Goal: Transaction & Acquisition: Purchase product/service

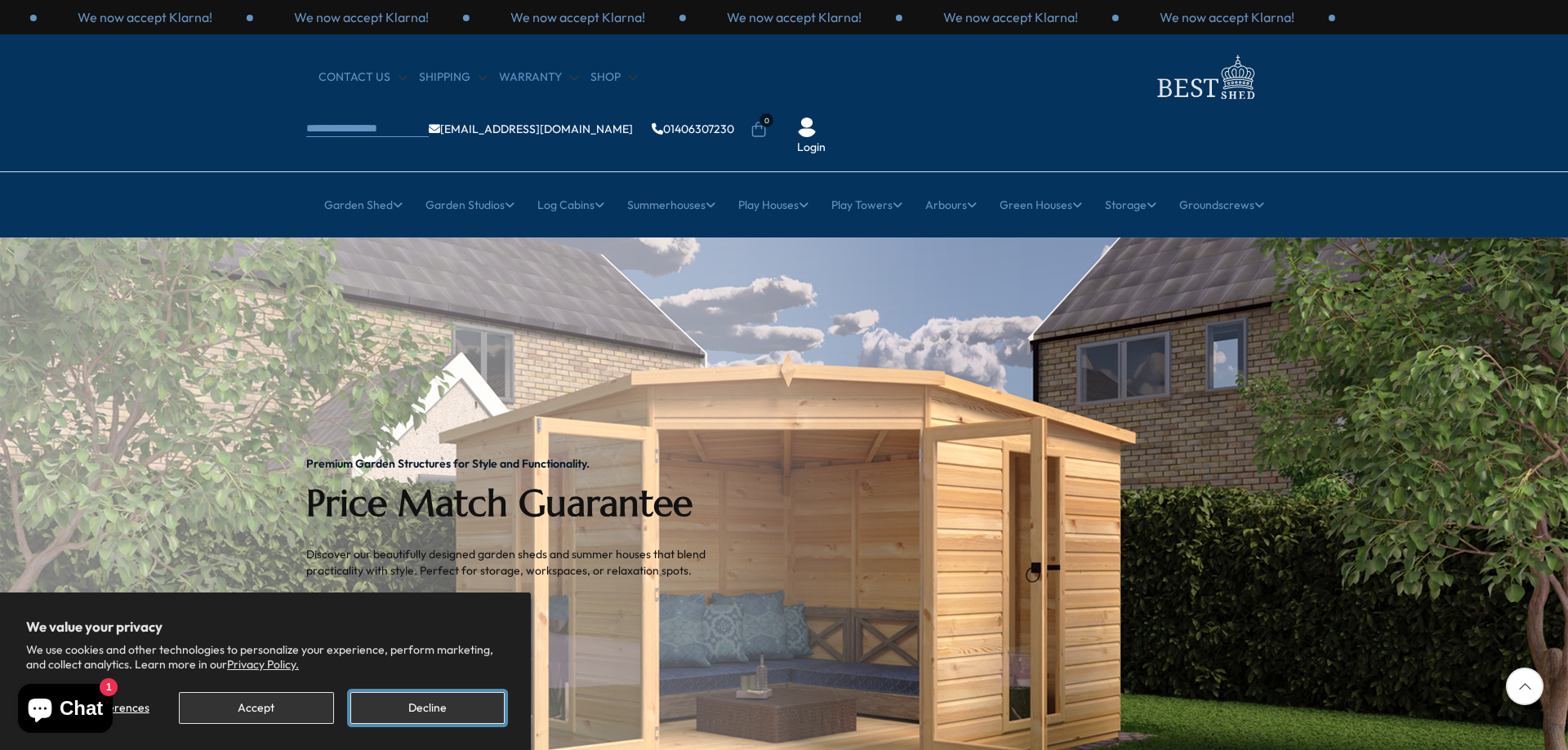
click at [452, 715] on button "Decline" at bounding box center [427, 708] width 154 height 32
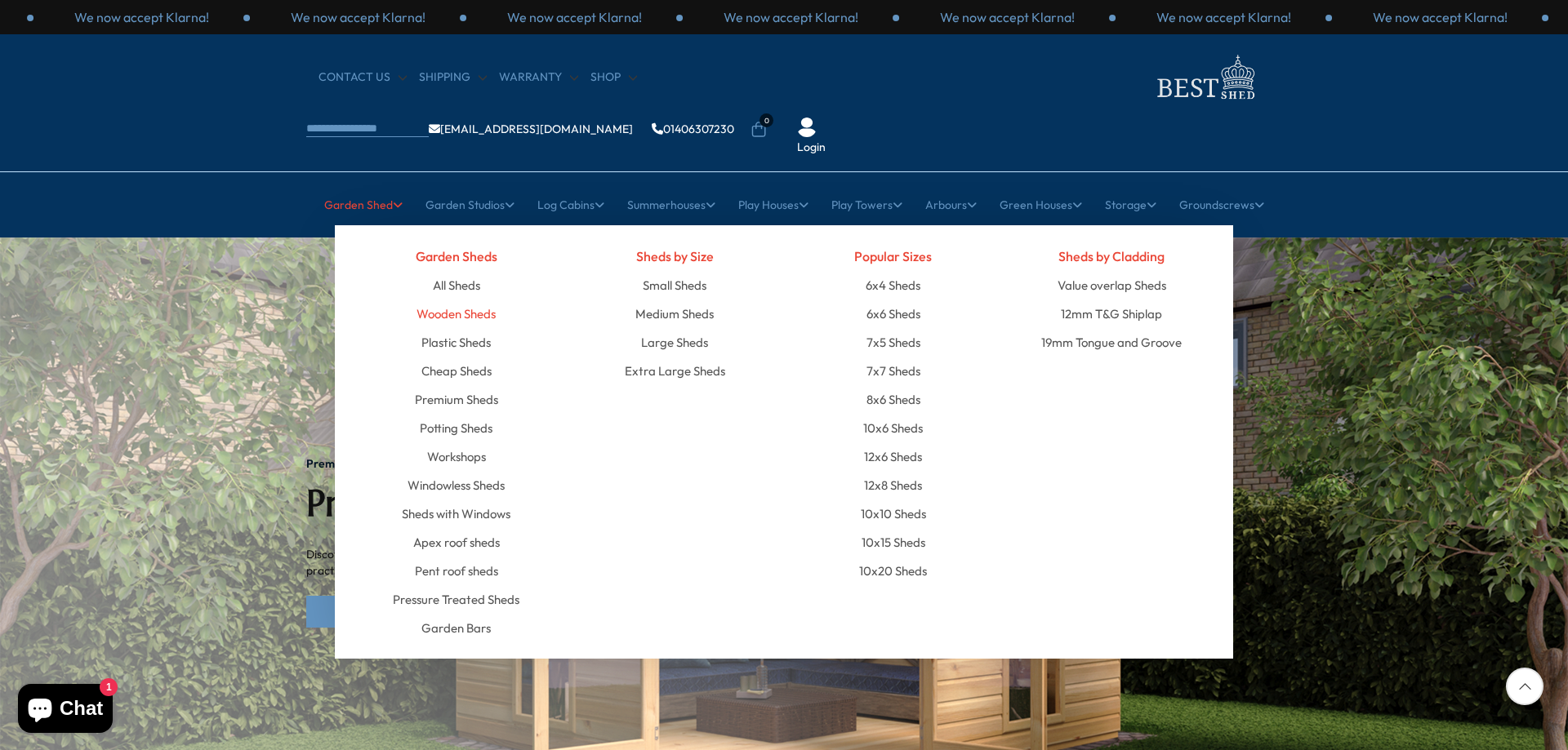
click at [477, 300] on link "Wooden Sheds" at bounding box center [455, 314] width 79 height 29
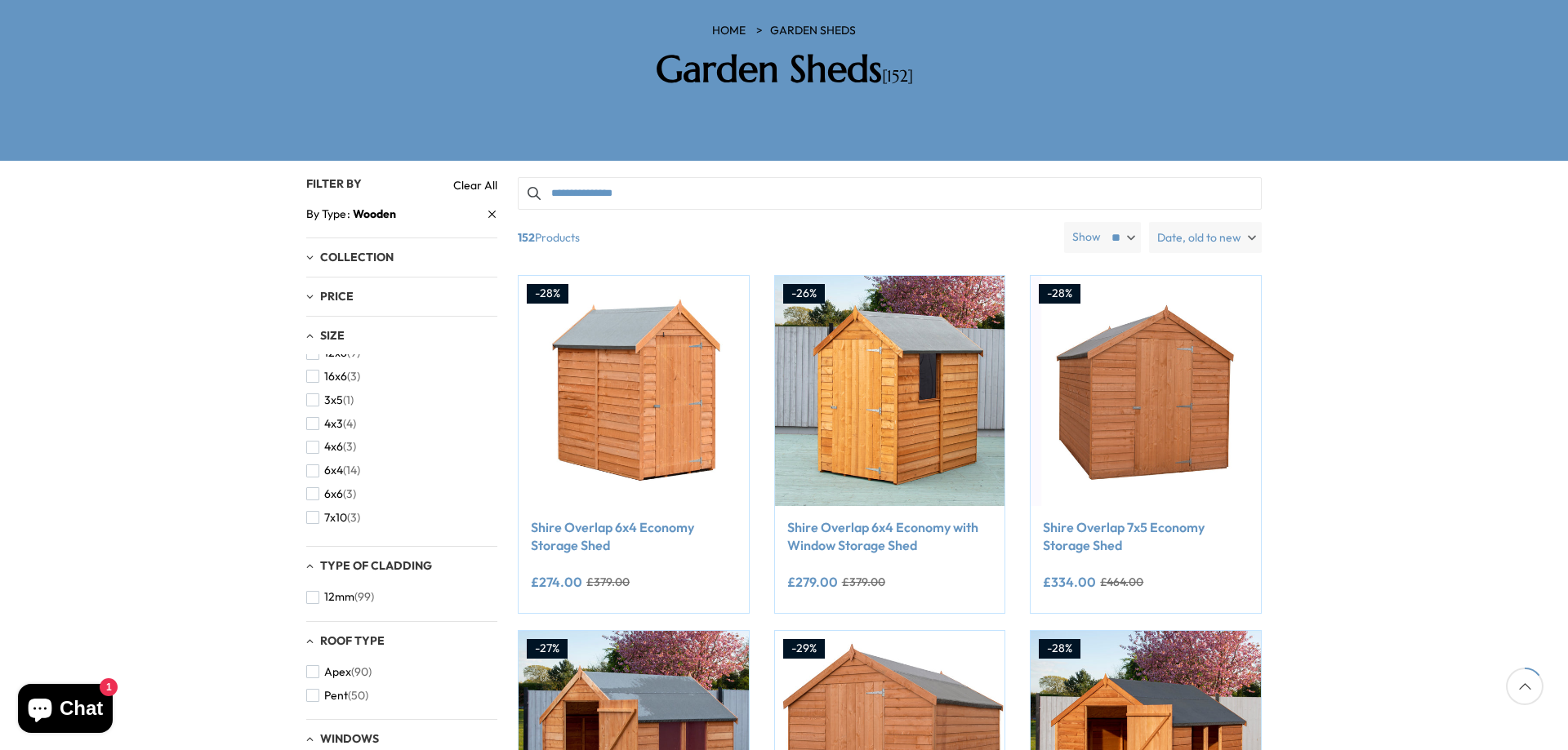
scroll to position [408, 0]
click at [339, 421] on span "7x5" at bounding box center [333, 429] width 18 height 14
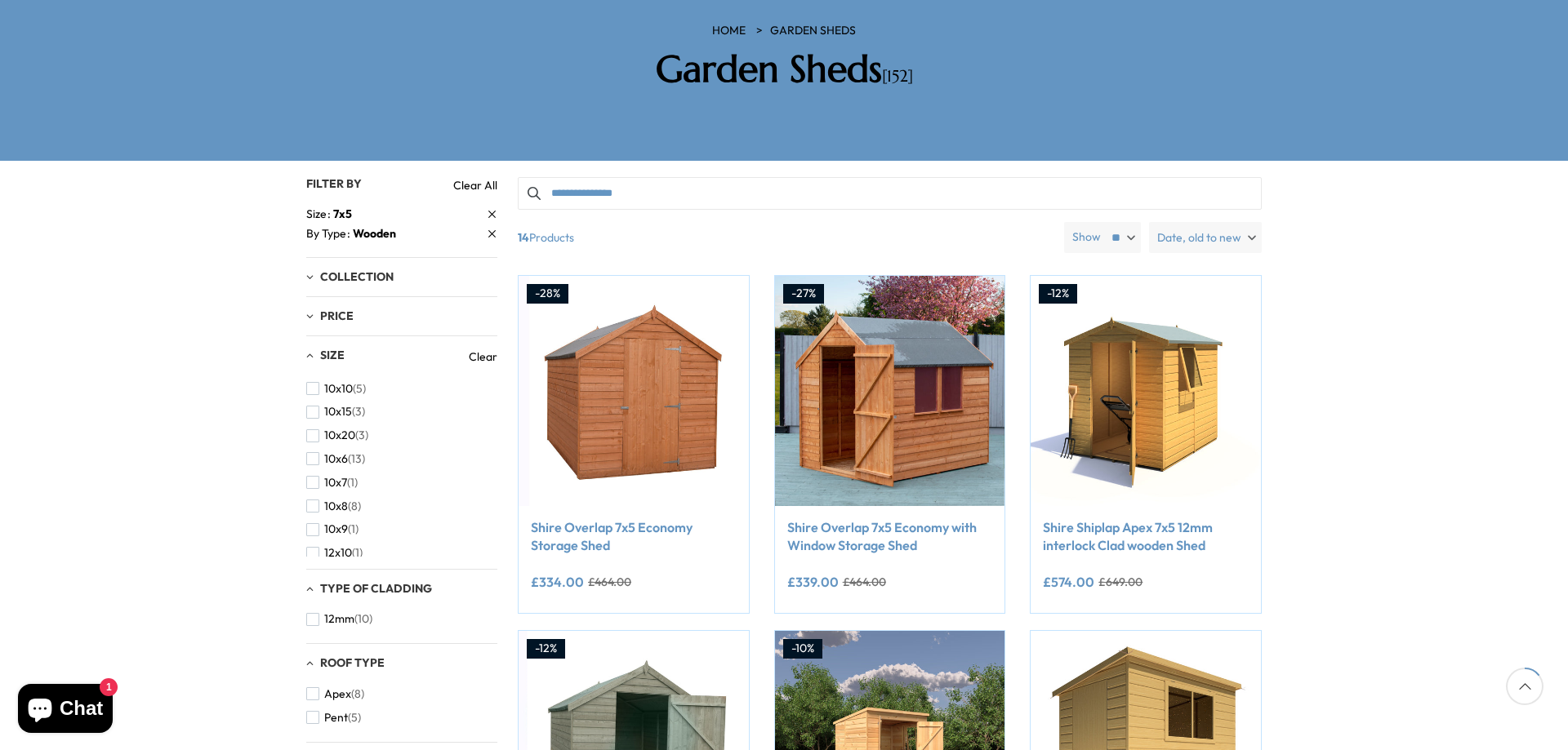
click at [1208, 222] on span "Date, old to new" at bounding box center [1199, 238] width 84 height 31
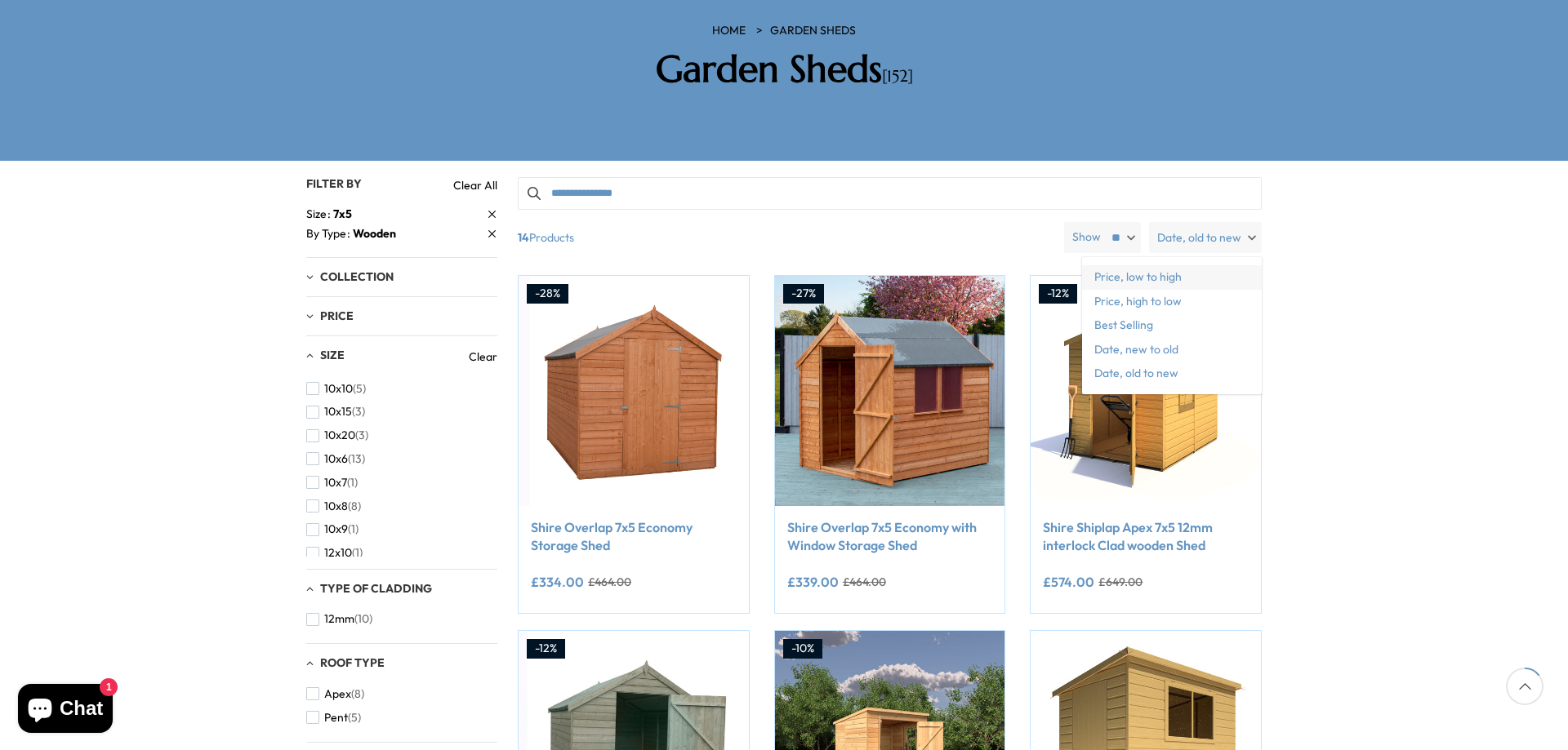
click at [1171, 265] on span "Price, low to high" at bounding box center [1171, 277] width 179 height 24
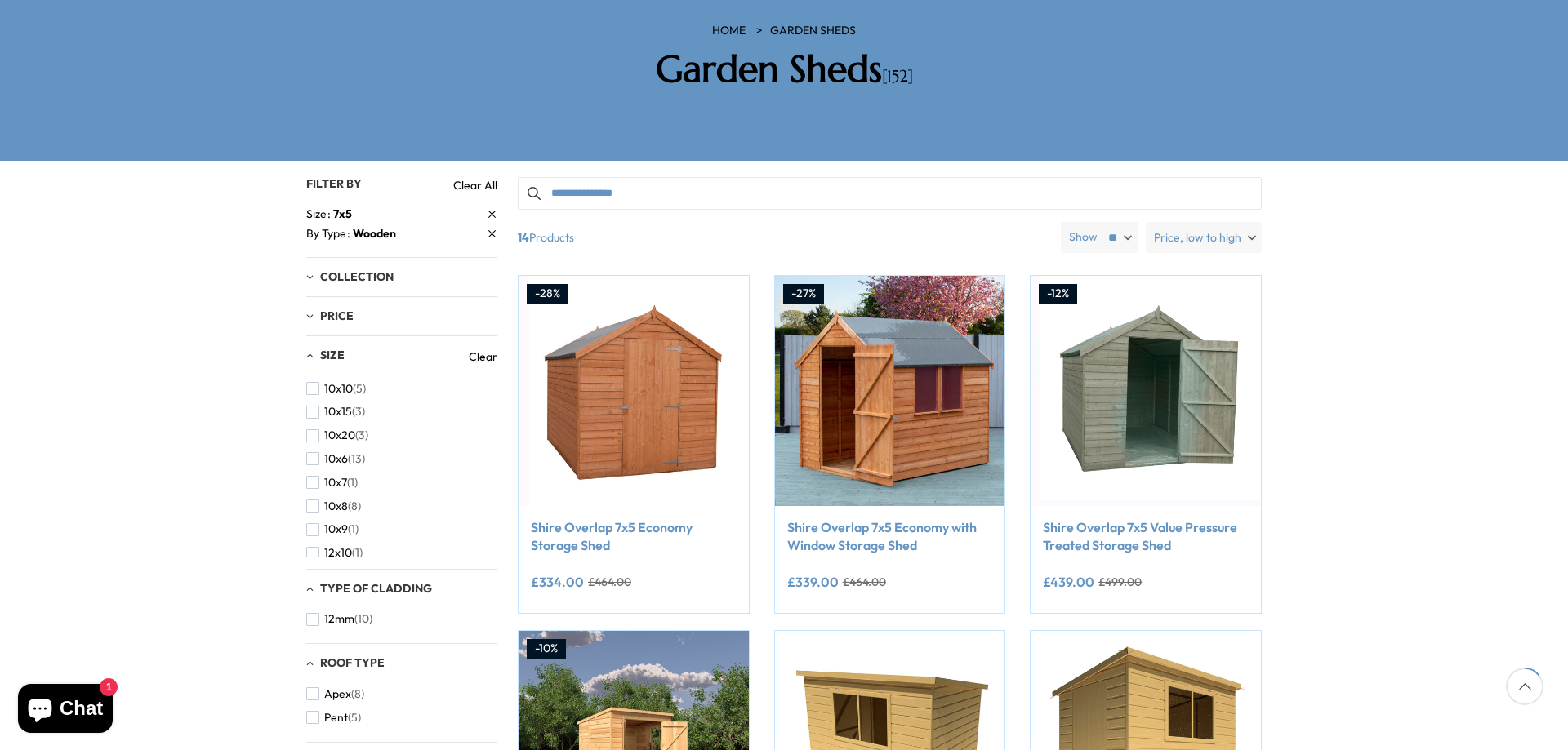
click at [1120, 222] on select "** ** **" at bounding box center [1119, 238] width 38 height 31
select select "**"
click at [1101, 222] on select "** ** **" at bounding box center [1119, 238] width 38 height 31
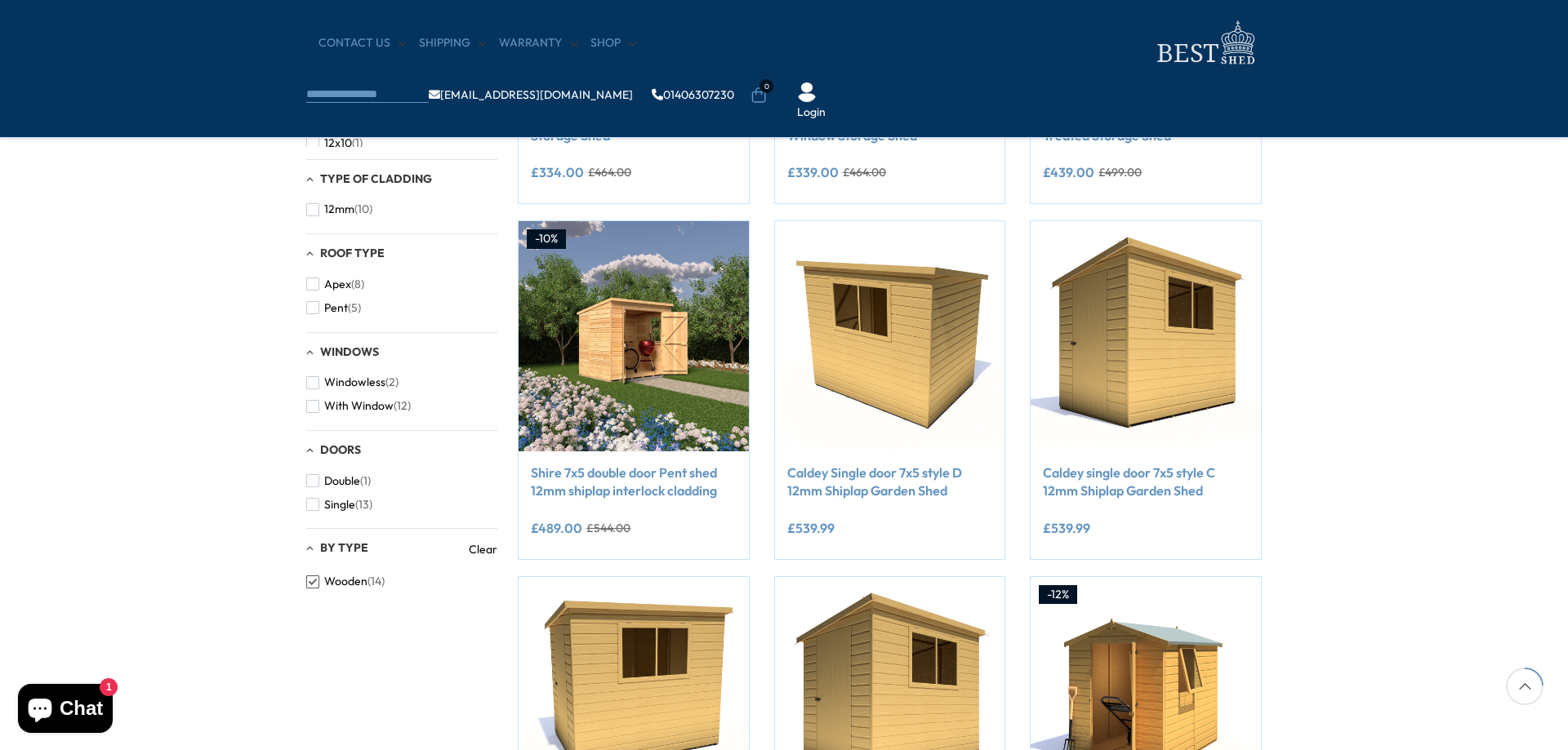
scroll to position [408, 0]
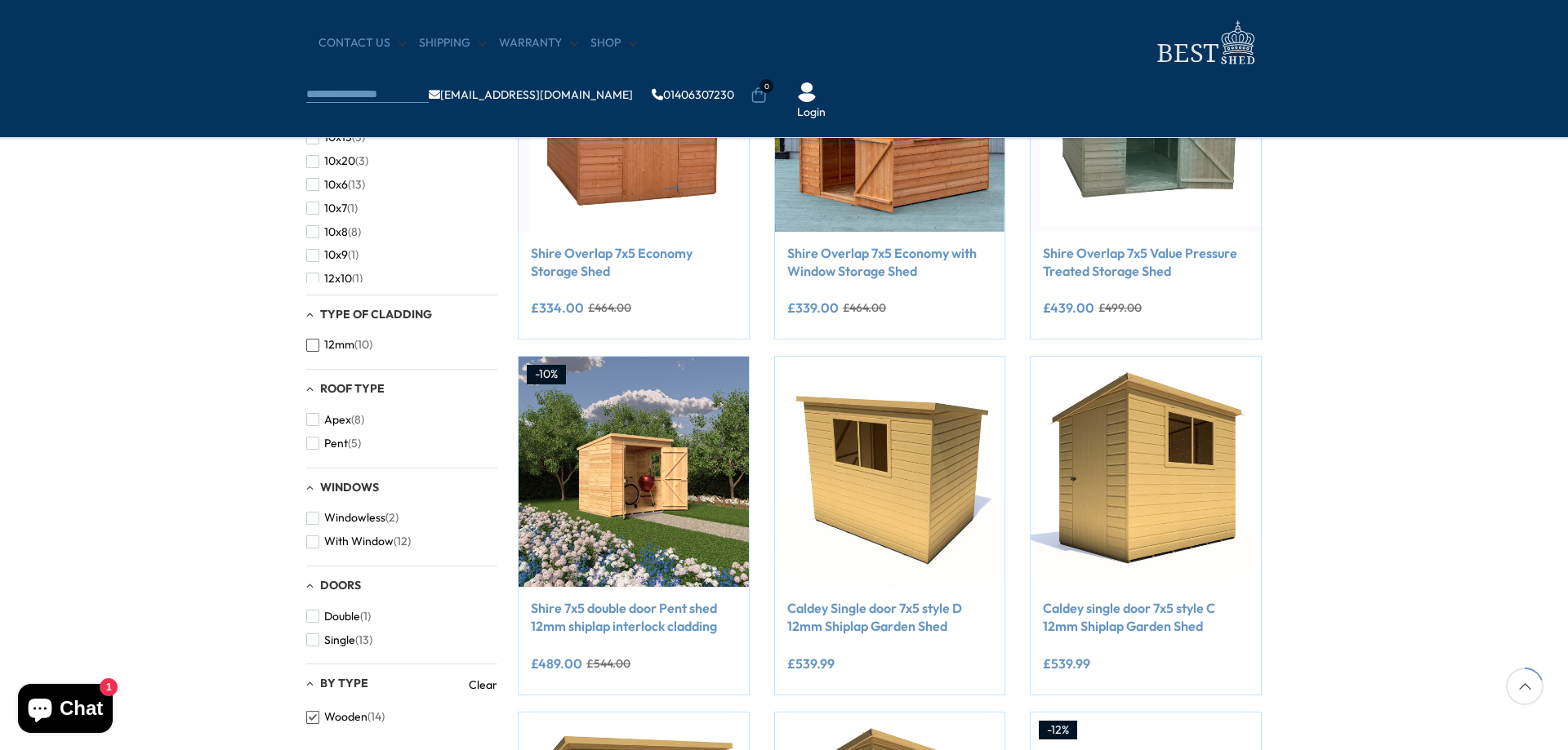
click at [345, 350] on span "12mm" at bounding box center [339, 346] width 30 height 14
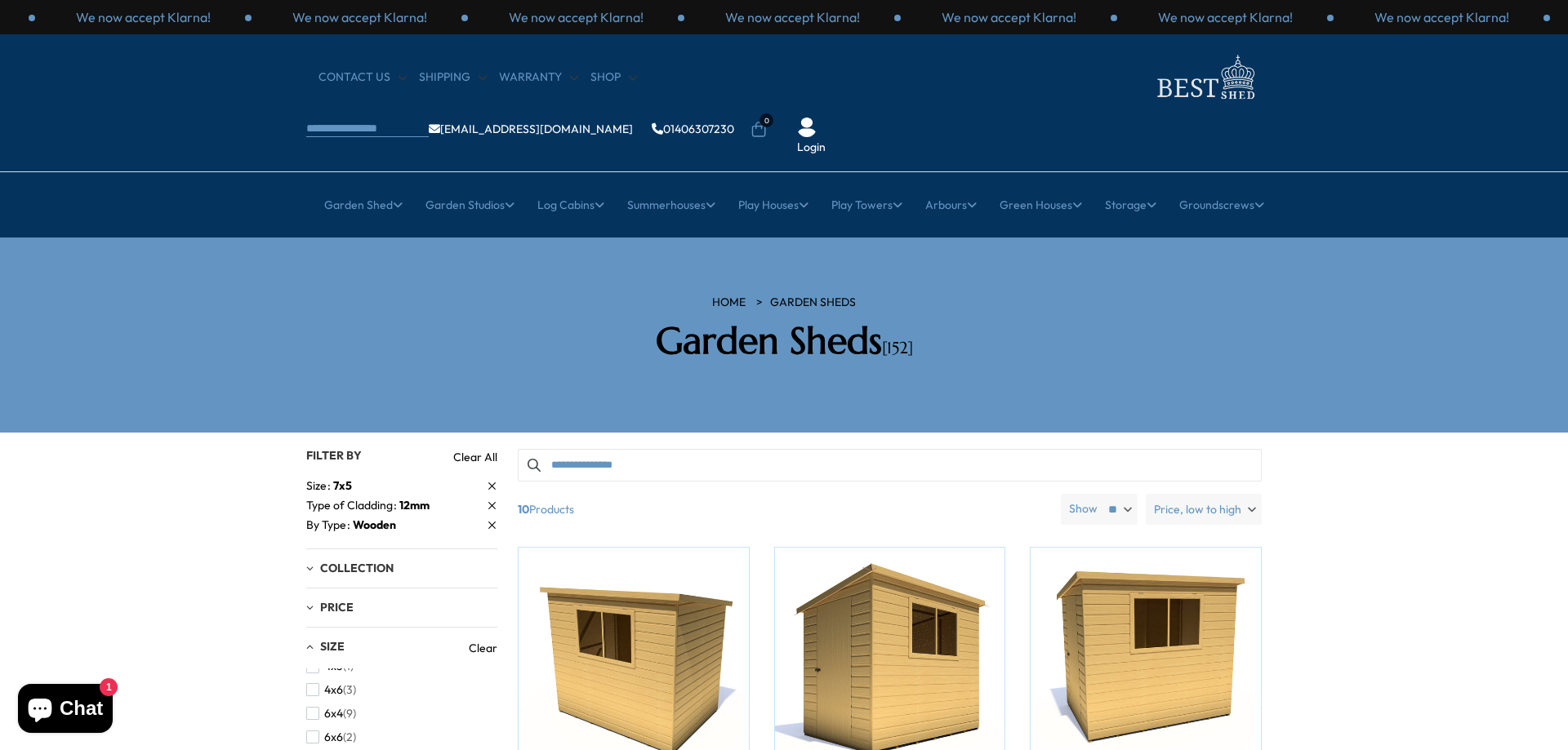
drag, startPoint x: 580, startPoint y: 249, endPoint x: 601, endPoint y: 267, distance: 27.7
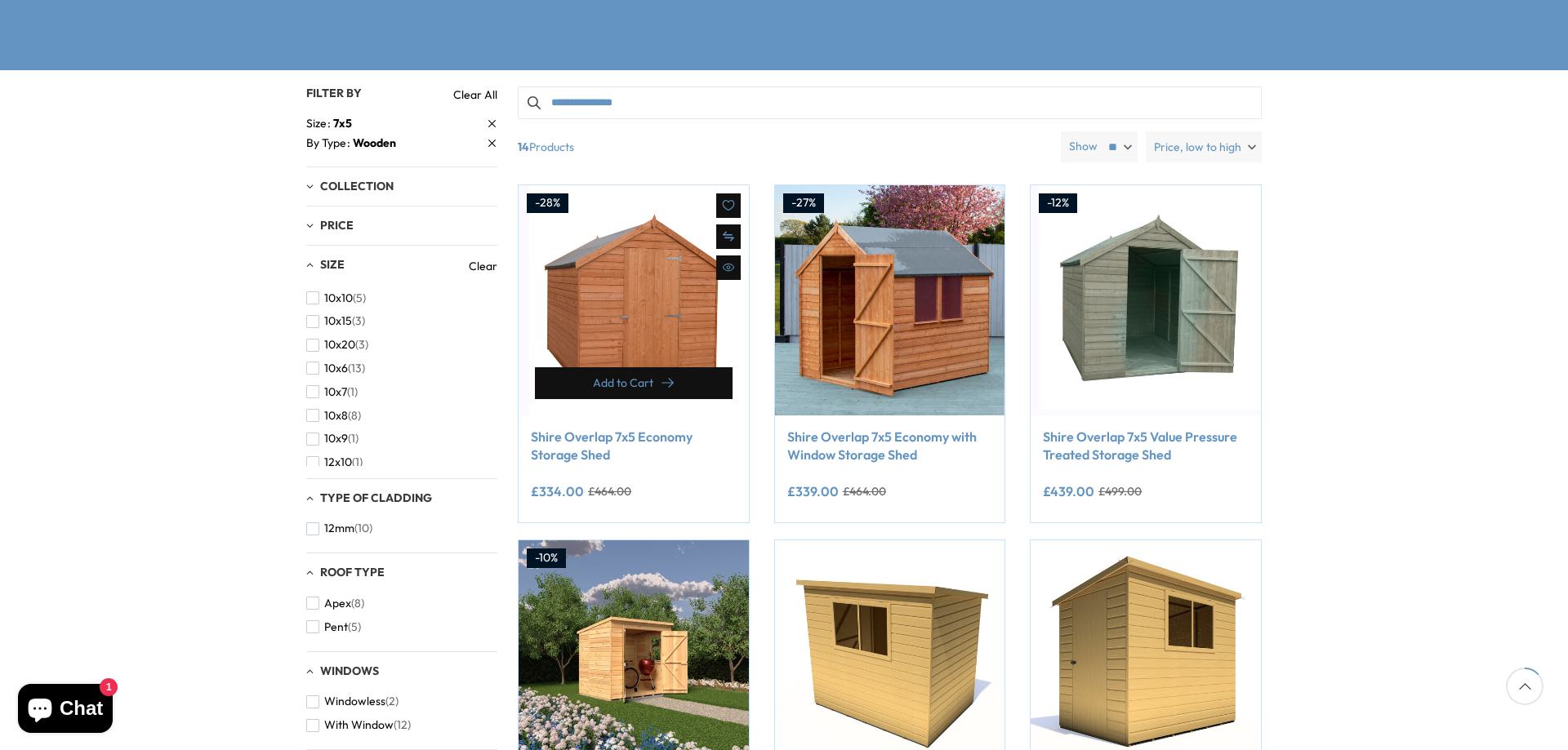
drag, startPoint x: 601, startPoint y: 267, endPoint x: 608, endPoint y: 272, distance: 8.6
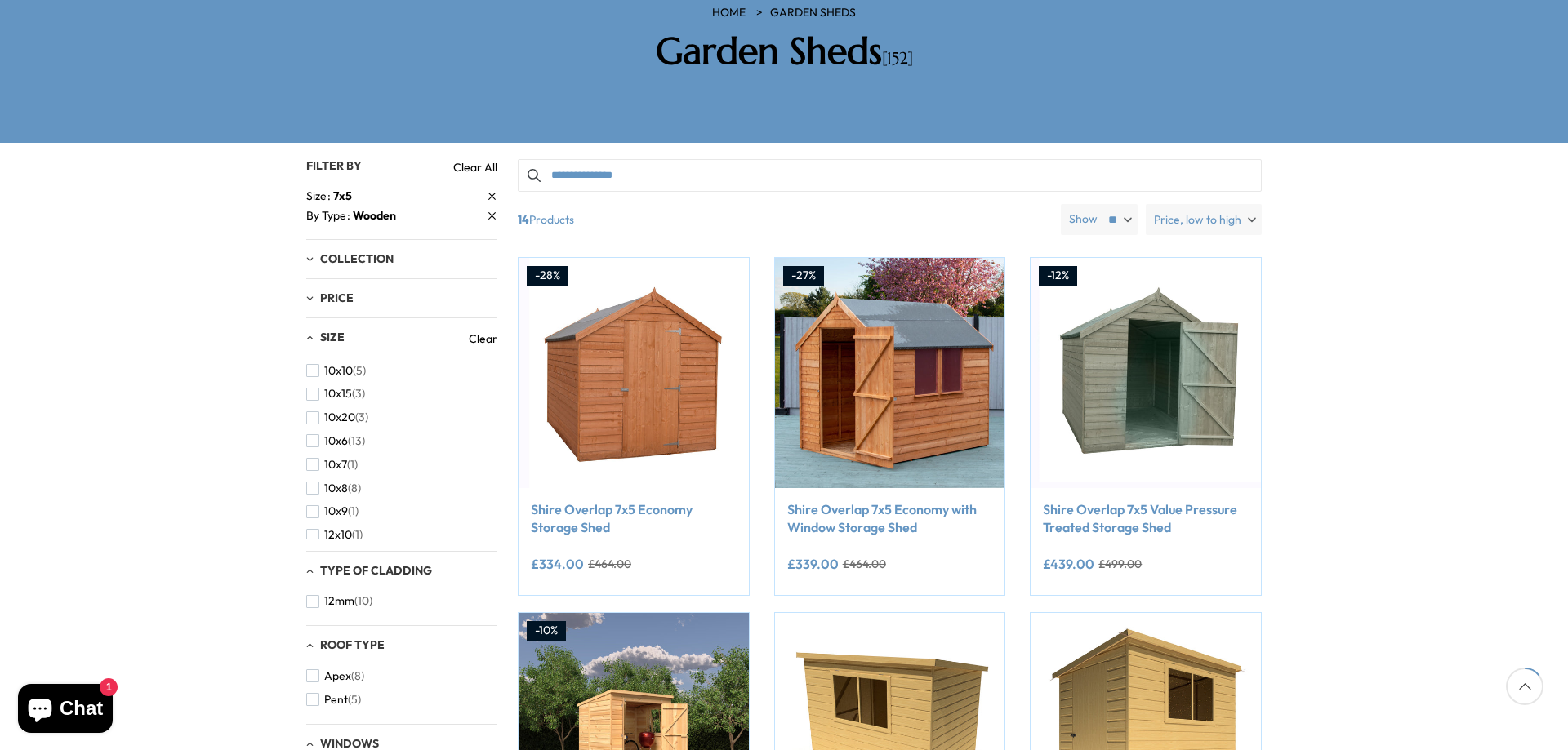
scroll to position [271, 0]
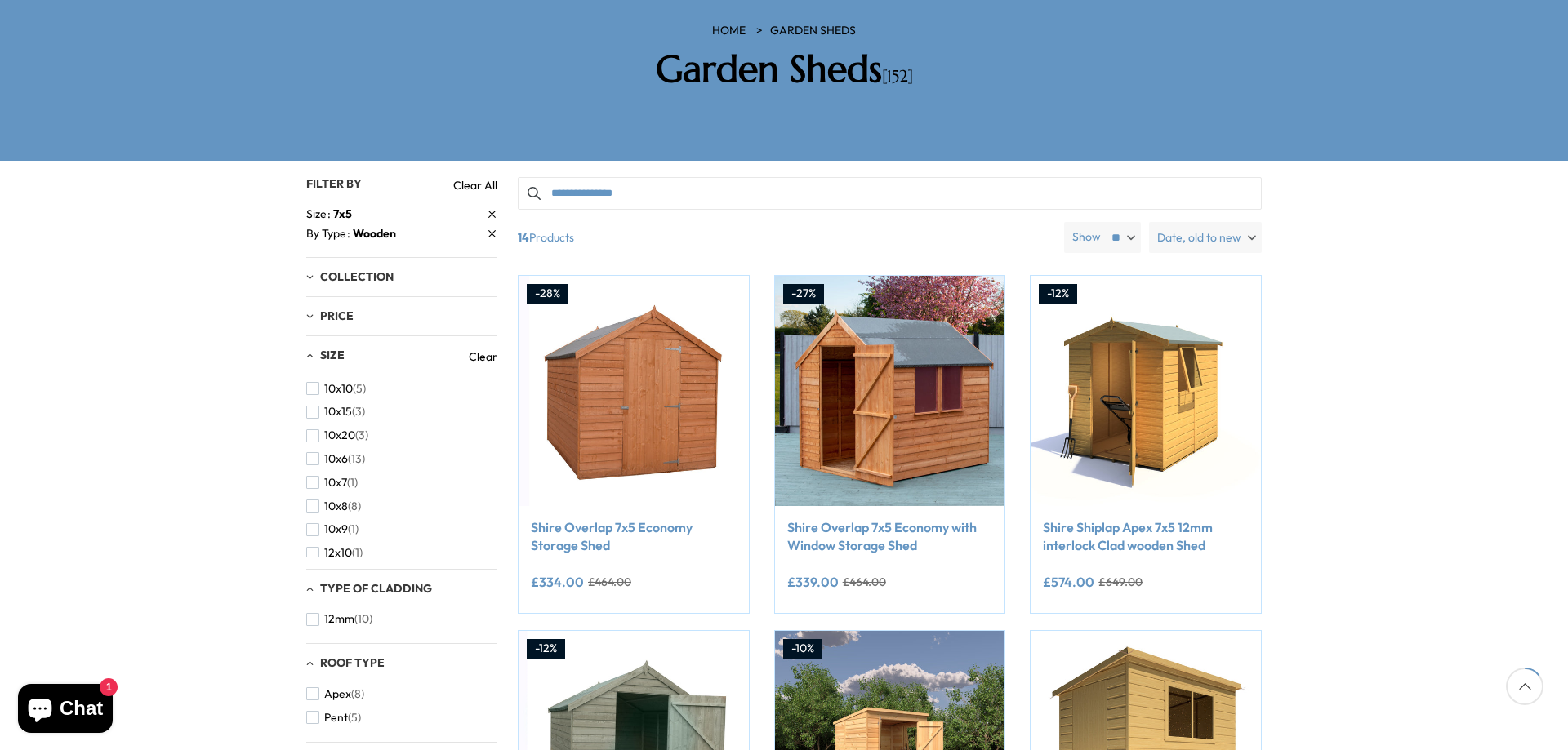
drag, startPoint x: 128, startPoint y: 349, endPoint x: 147, endPoint y: 354, distance: 19.6
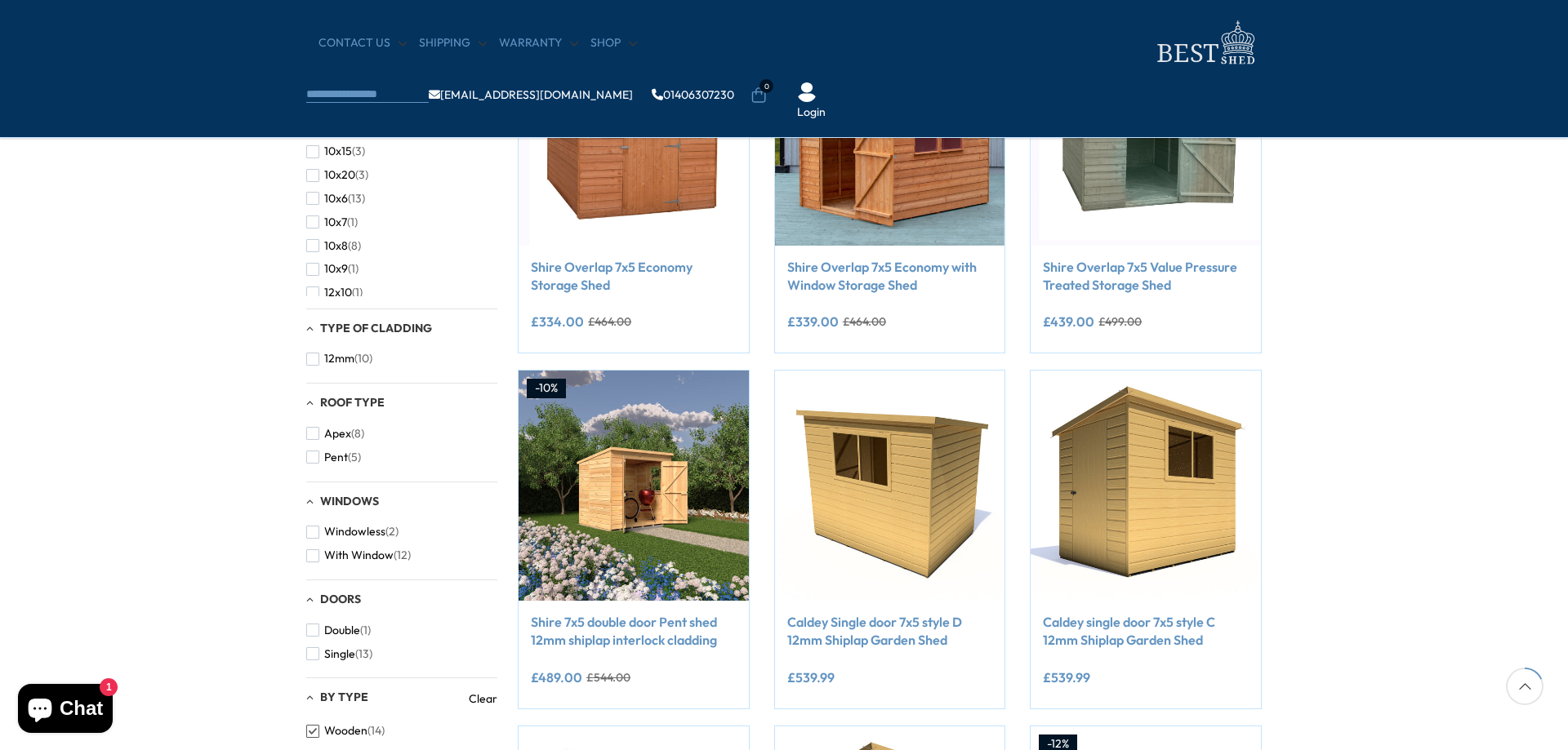
scroll to position [396, 0]
drag, startPoint x: 288, startPoint y: 372, endPoint x: 281, endPoint y: 384, distance: 13.9
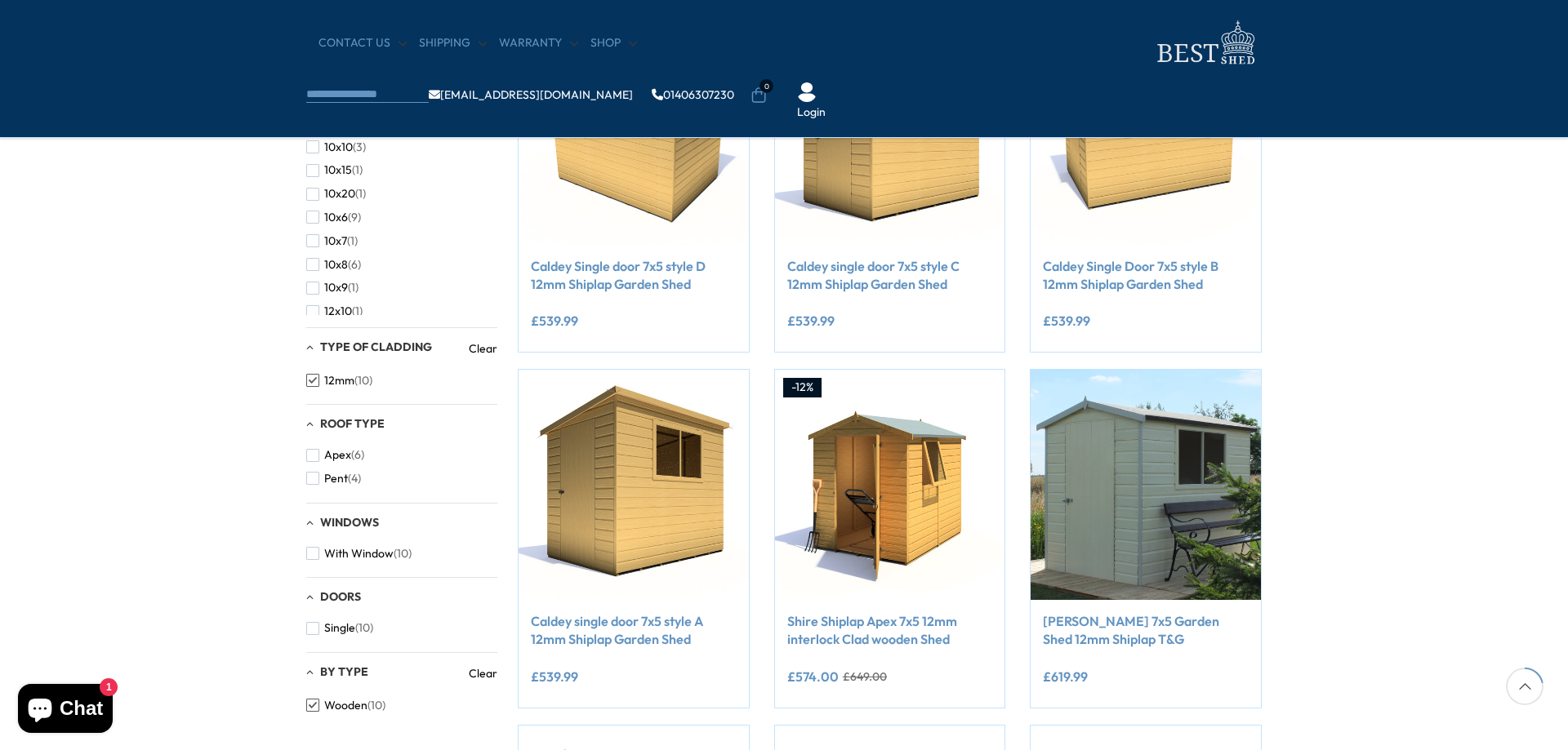
drag, startPoint x: 281, startPoint y: 384, endPoint x: 259, endPoint y: 388, distance: 22.4
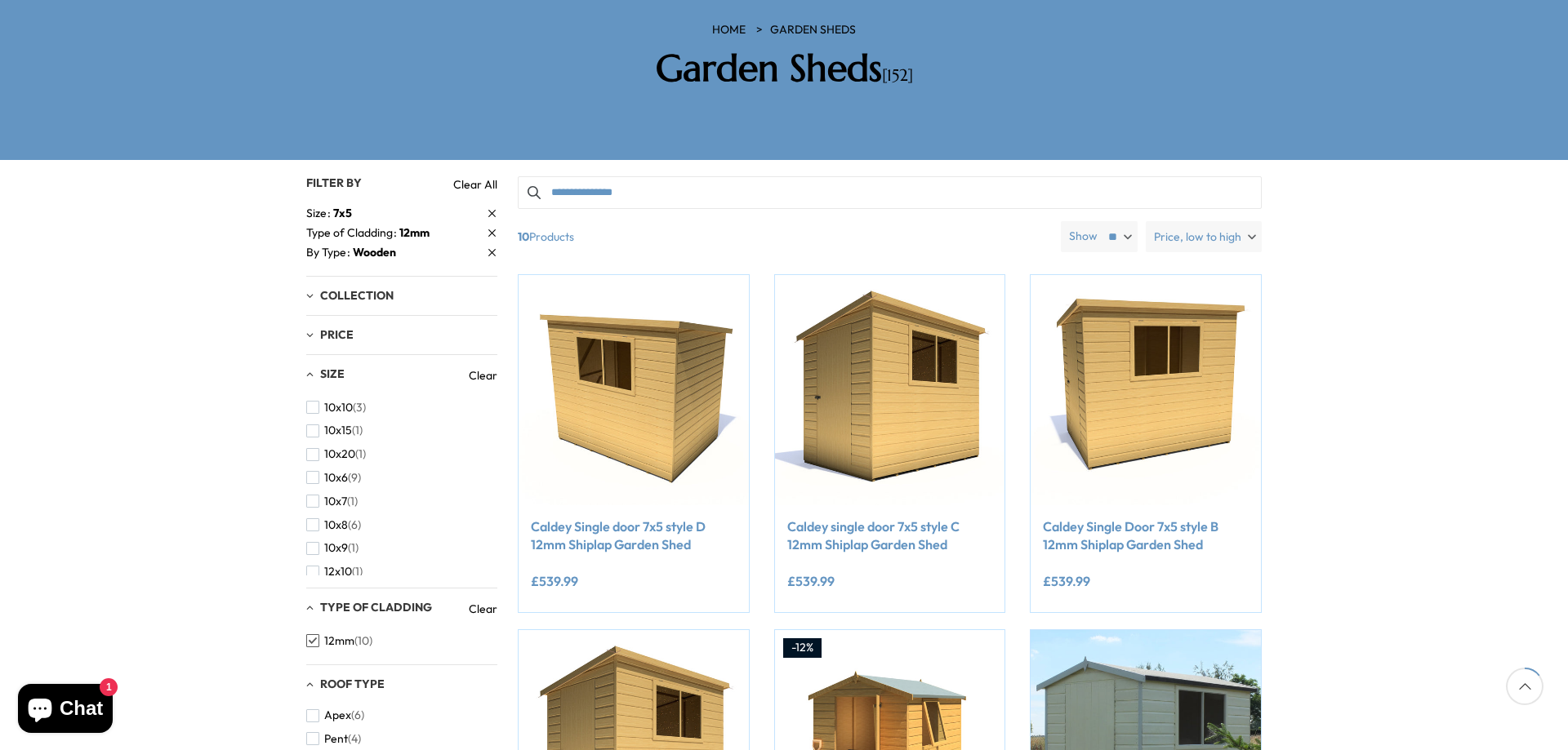
scroll to position [271, 0]
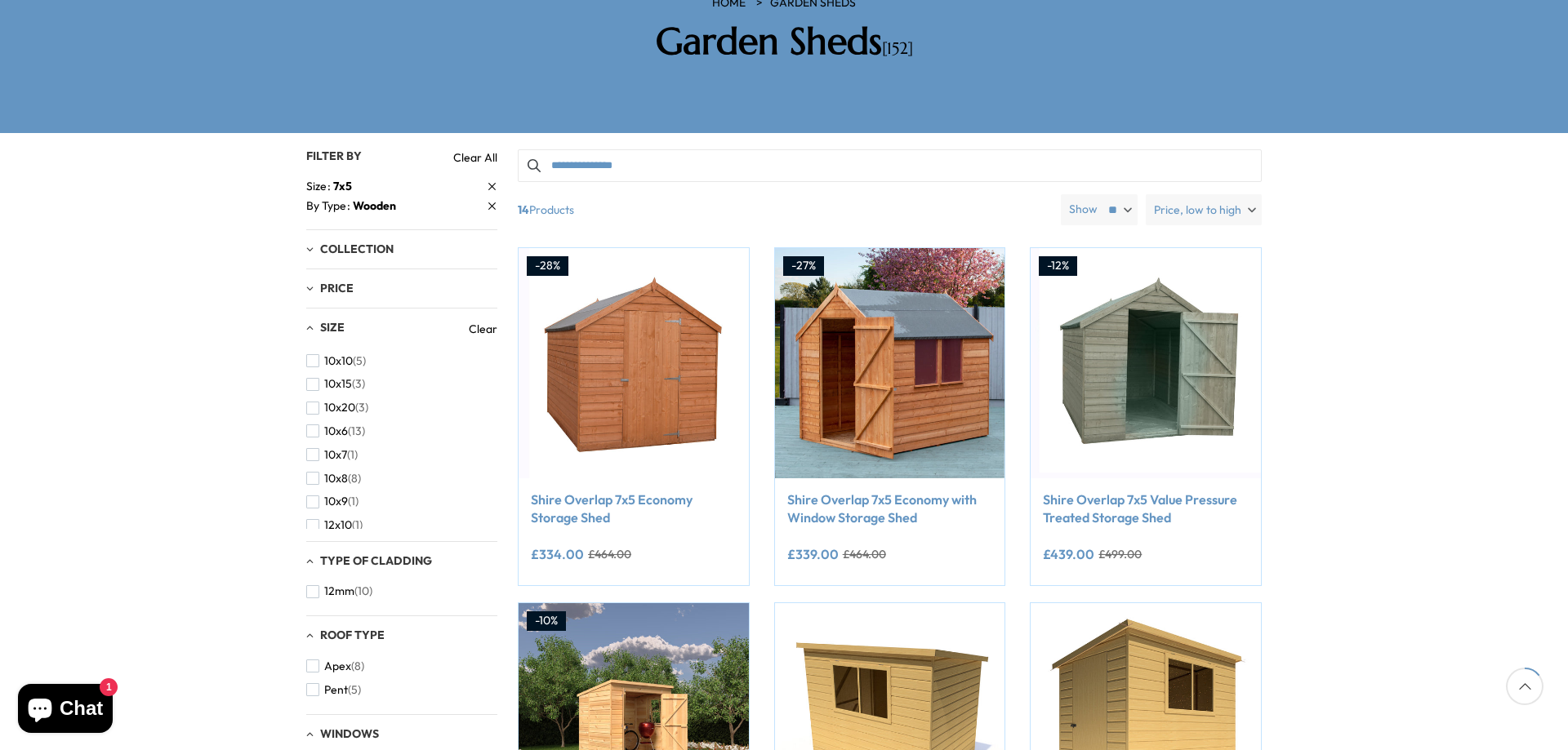
scroll to position [271, 0]
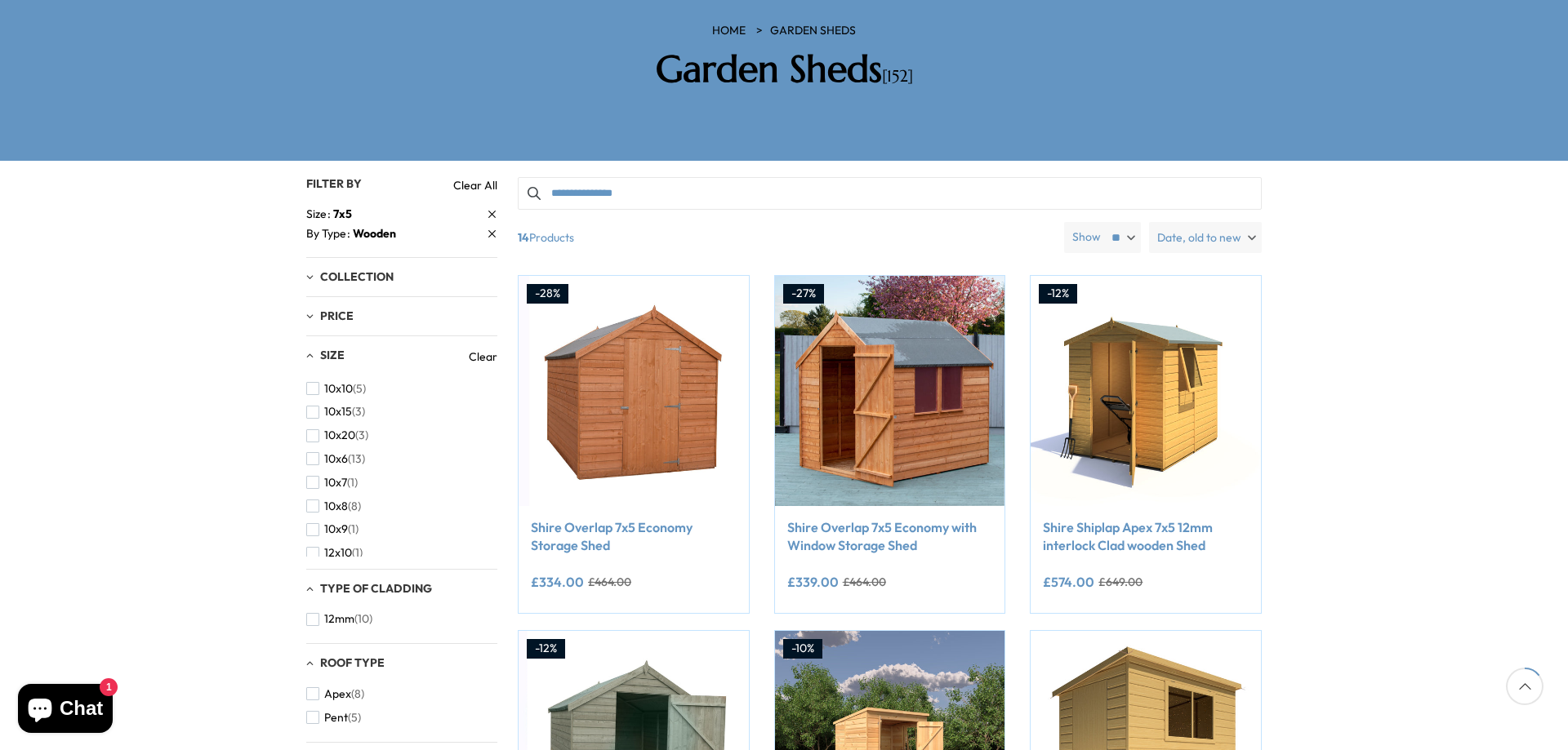
drag, startPoint x: 551, startPoint y: 58, endPoint x: 538, endPoint y: 58, distance: 13.0
